Goal: Task Accomplishment & Management: Manage account settings

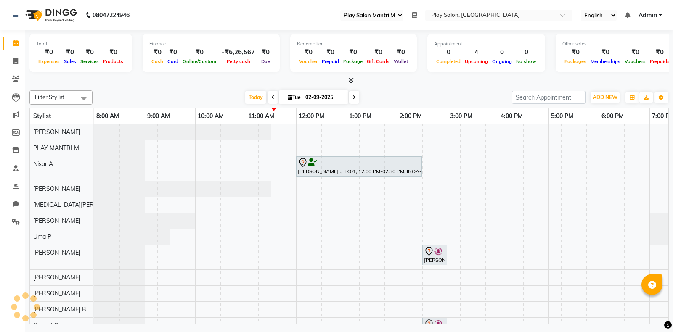
select select "89"
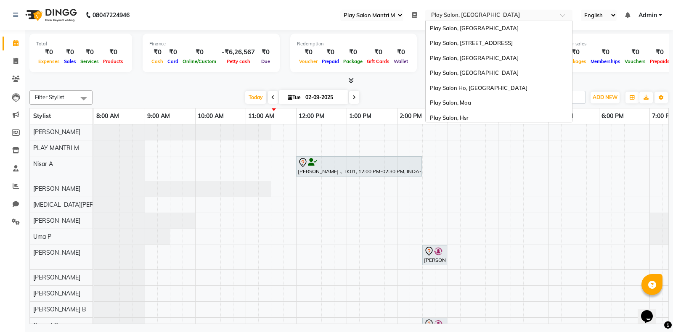
scroll to position [48, 0]
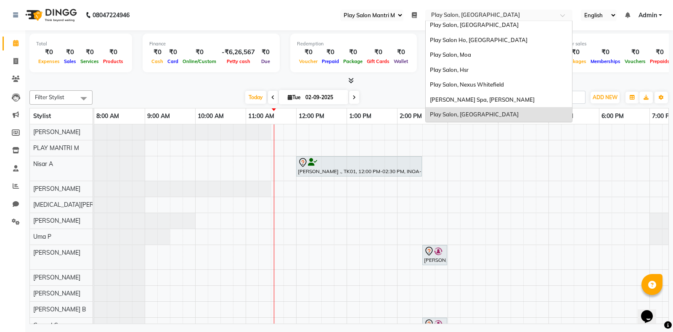
click at [455, 17] on input "text" at bounding box center [491, 16] width 122 height 8
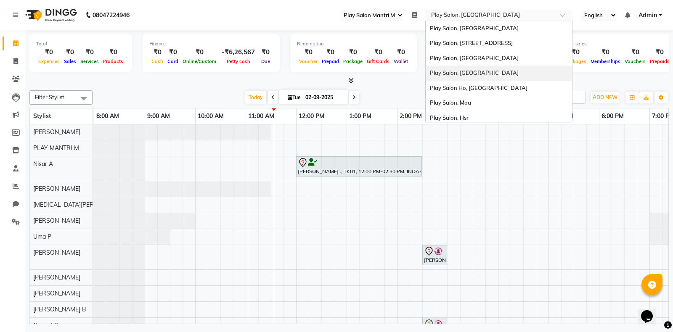
click at [499, 73] on div "Play Salon, [GEOGRAPHIC_DATA]" at bounding box center [499, 73] width 146 height 15
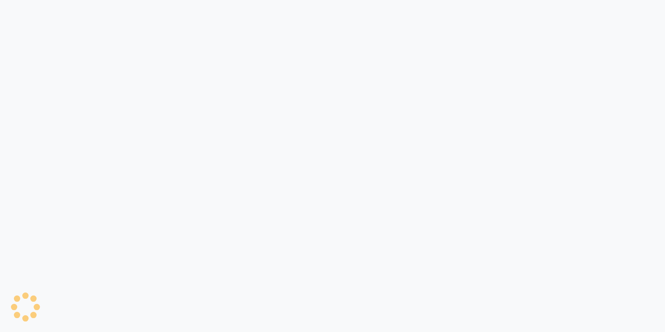
select select "90"
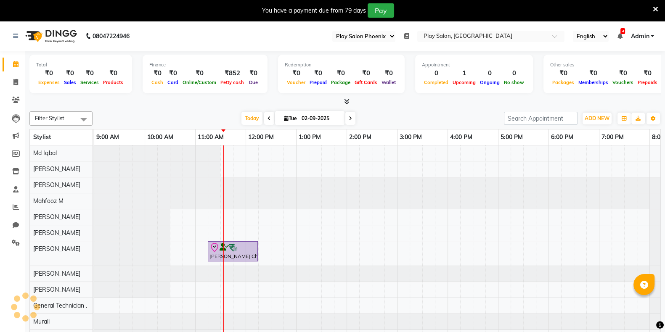
select select "en"
click at [656, 11] on icon at bounding box center [655, 9] width 5 height 8
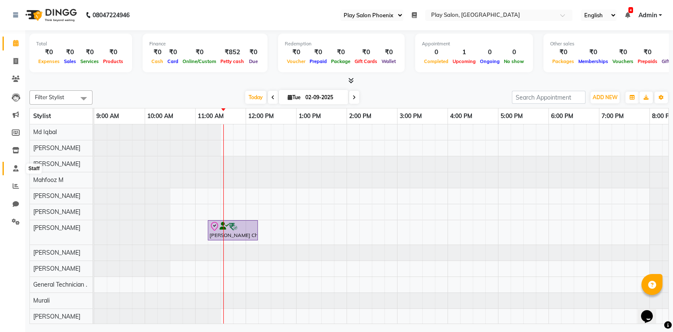
click at [17, 171] on icon at bounding box center [15, 168] width 5 height 6
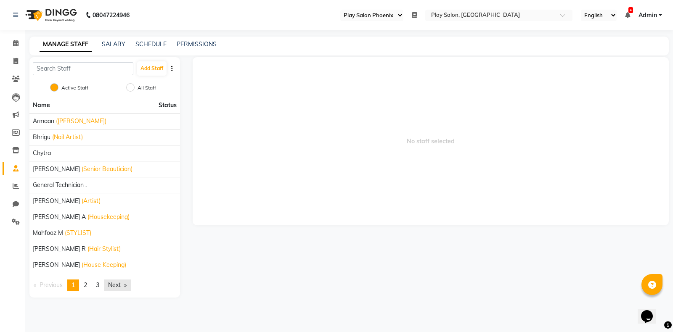
click at [119, 289] on link "Next page" at bounding box center [117, 285] width 27 height 11
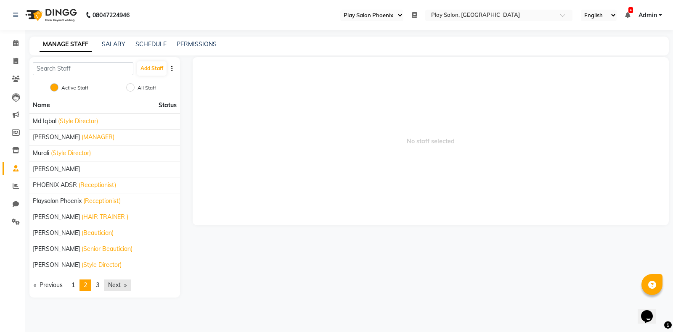
click at [120, 288] on link "Next page" at bounding box center [117, 285] width 27 height 11
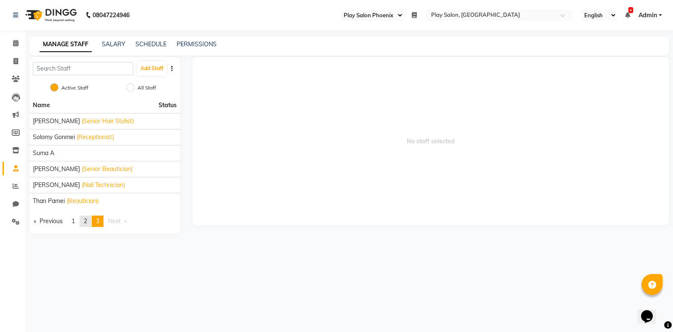
click at [87, 222] on span "2" at bounding box center [85, 222] width 3 height 8
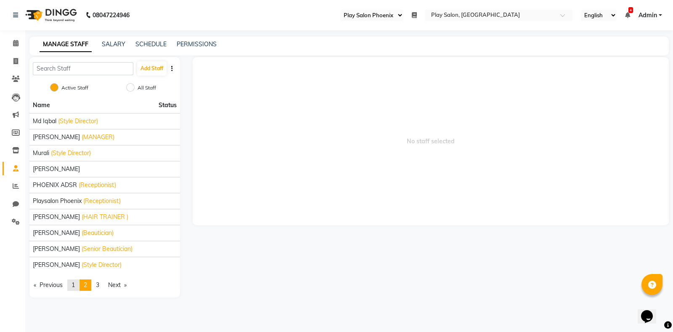
click at [74, 286] on span "1" at bounding box center [73, 286] width 3 height 8
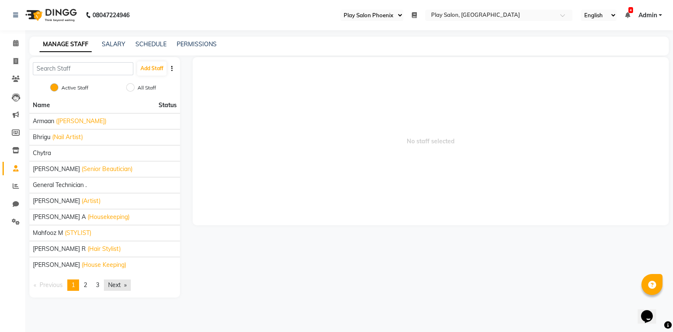
click at [120, 284] on link "Next page" at bounding box center [117, 285] width 27 height 11
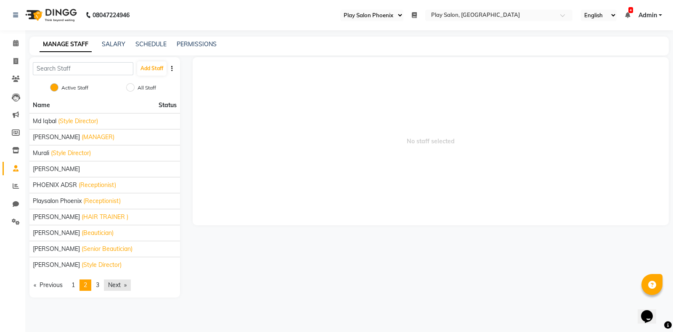
click at [113, 286] on link "Next page" at bounding box center [117, 285] width 27 height 11
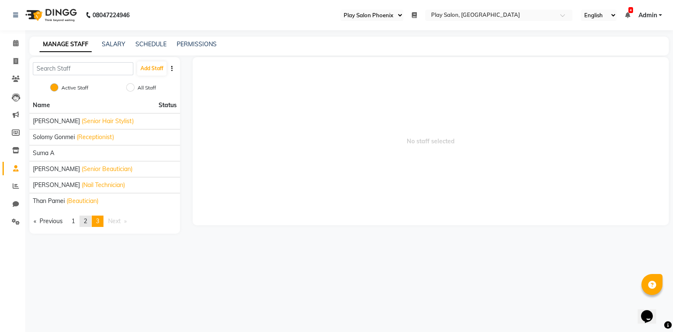
click at [85, 226] on link "page 2" at bounding box center [86, 221] width 12 height 11
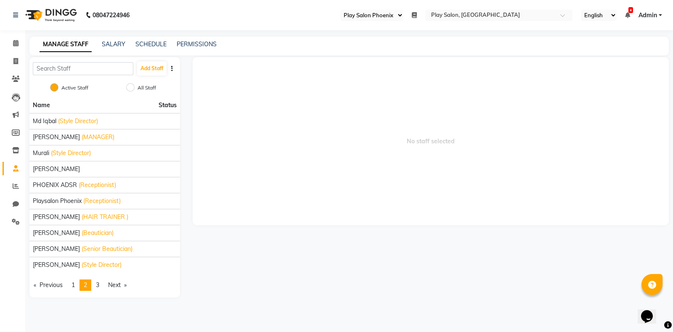
click at [72, 290] on div "Name Status Md Iqbal (Style Director) Meera Nayak (MANAGER) Murali (Style Direc…" at bounding box center [104, 198] width 151 height 200
click at [75, 287] on span "1" at bounding box center [73, 286] width 3 height 8
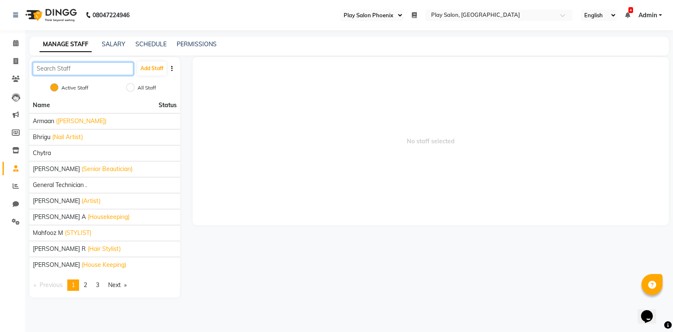
click at [85, 69] on input "text" at bounding box center [83, 68] width 101 height 13
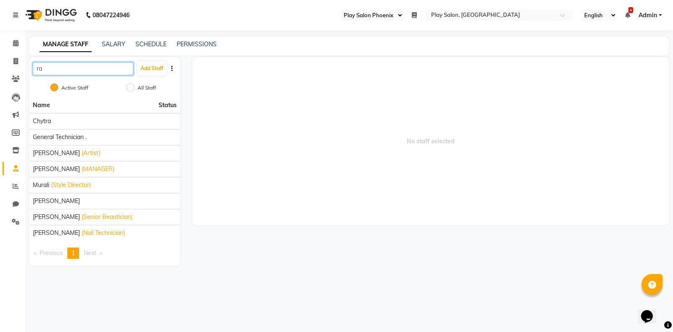
type input "r"
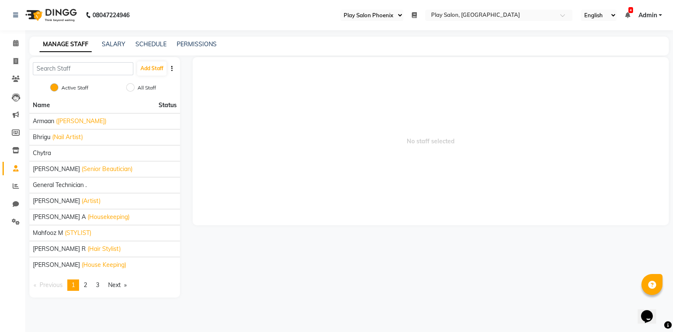
click at [9, 282] on div "Calendar Invoice Clients Leads Marketing Members Inventory Staff Reports Chat S…" at bounding box center [57, 172] width 114 height 296
click at [65, 71] on input "text" at bounding box center [83, 68] width 101 height 13
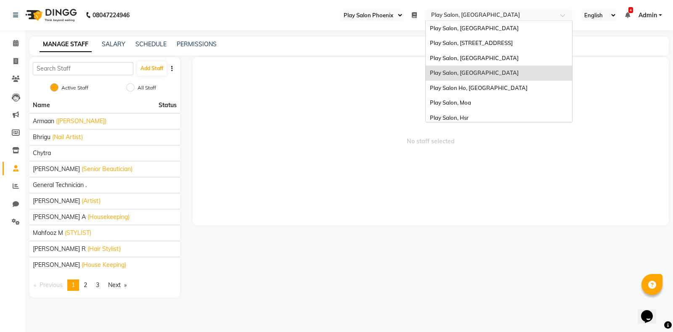
click at [492, 16] on input "text" at bounding box center [491, 16] width 122 height 8
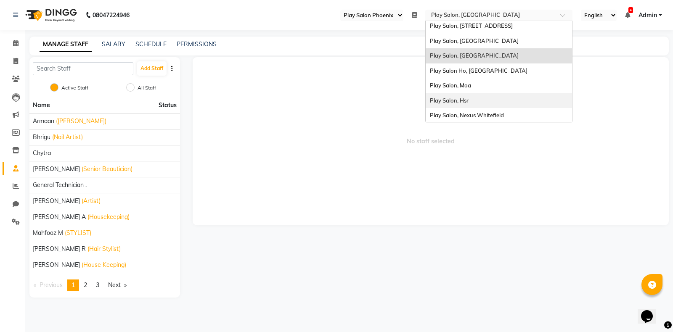
scroll to position [48, 0]
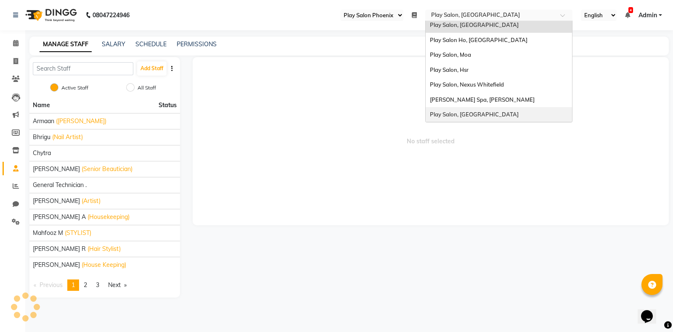
click at [476, 115] on span "Play Salon, [GEOGRAPHIC_DATA]" at bounding box center [474, 114] width 89 height 7
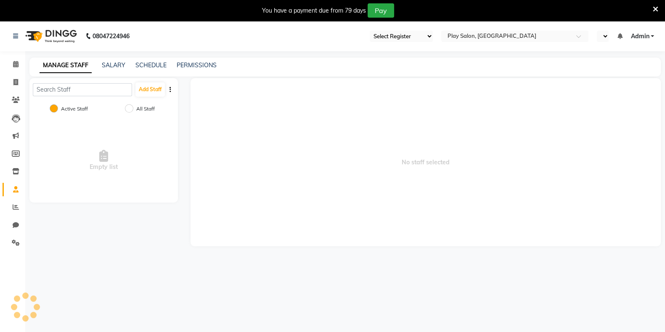
select select "90"
select select "en"
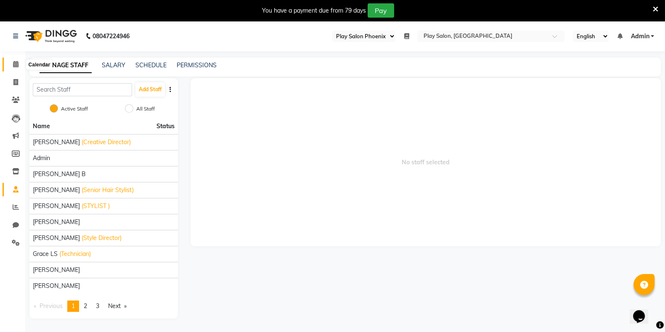
click at [16, 68] on span at bounding box center [15, 65] width 15 height 10
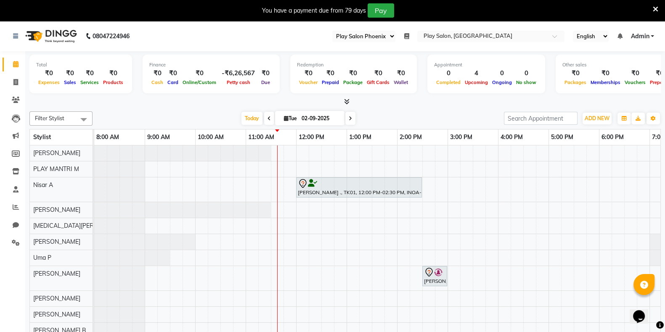
click at [351, 116] on icon at bounding box center [350, 118] width 3 height 5
type input "03-09-2025"
